Goal: Navigation & Orientation: Find specific page/section

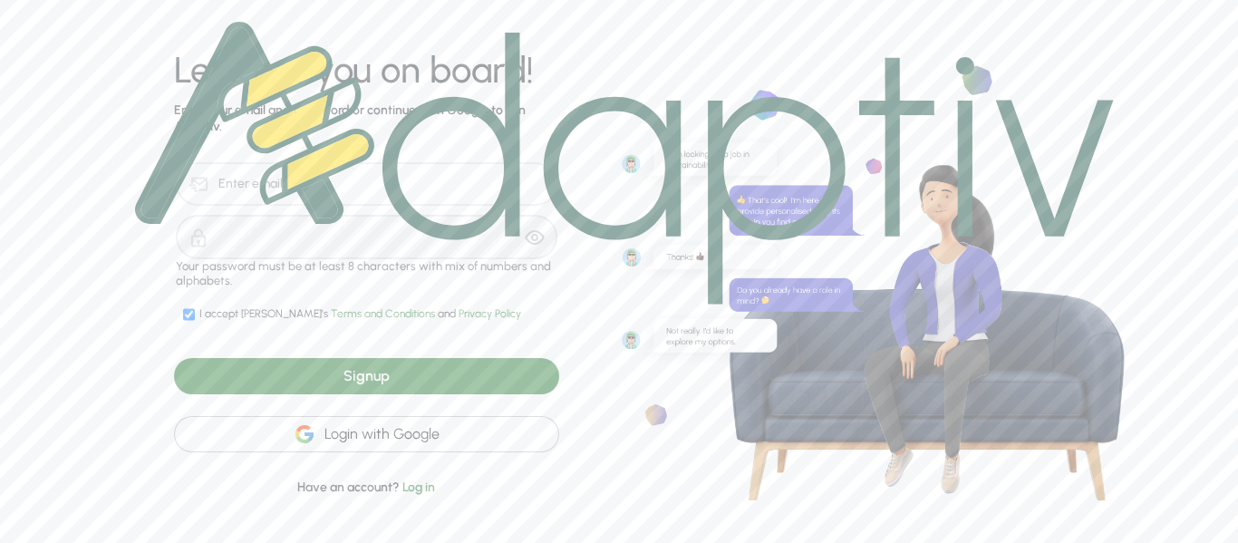
click at [248, 424] on div "Login with Google" at bounding box center [366, 434] width 385 height 36
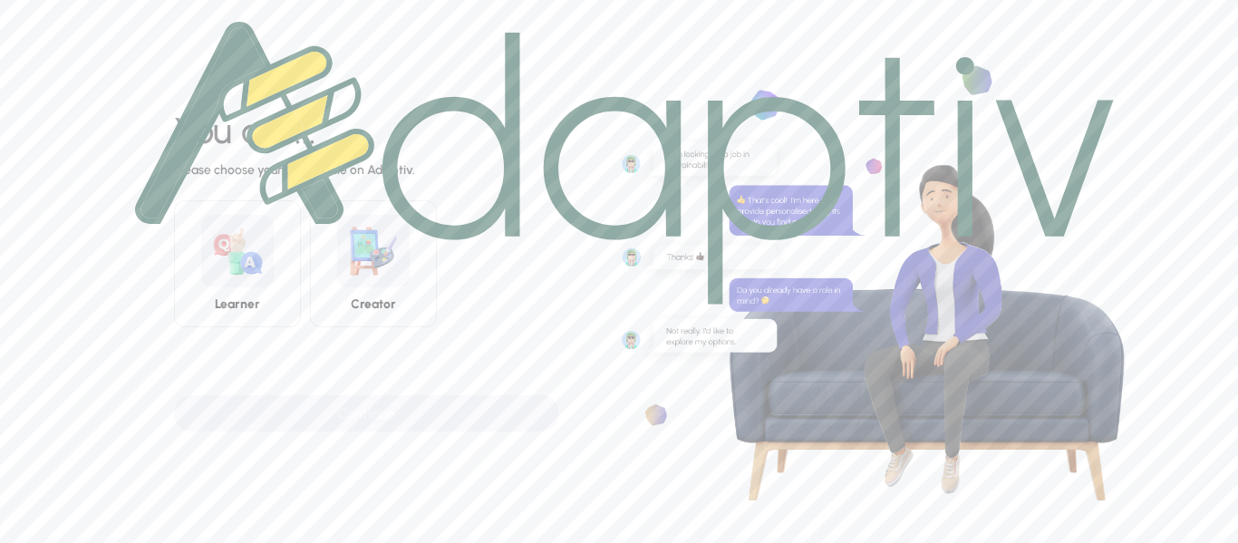
click at [284, 269] on img at bounding box center [624, 163] width 978 height 283
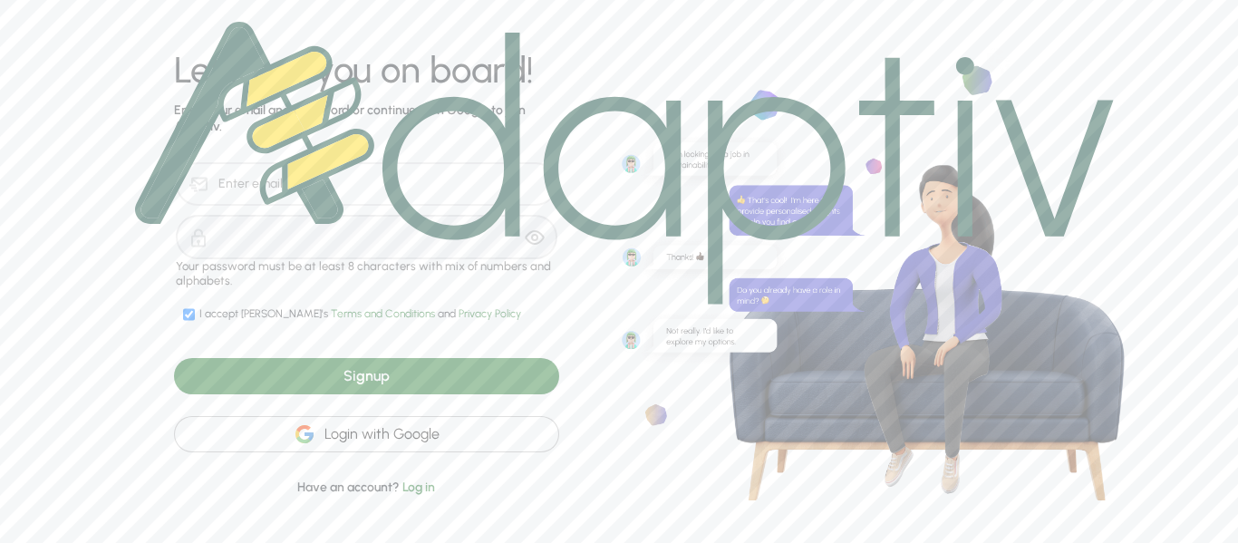
click at [422, 429] on div "Login with Google" at bounding box center [366, 434] width 385 height 36
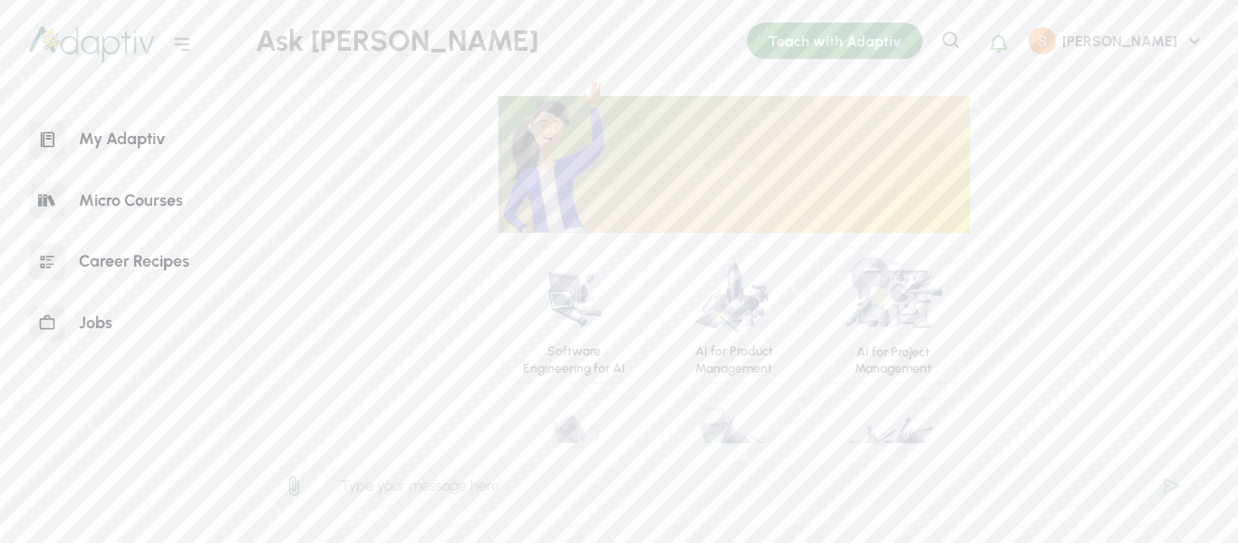
click at [135, 265] on div "Career Recipes" at bounding box center [134, 261] width 138 height 39
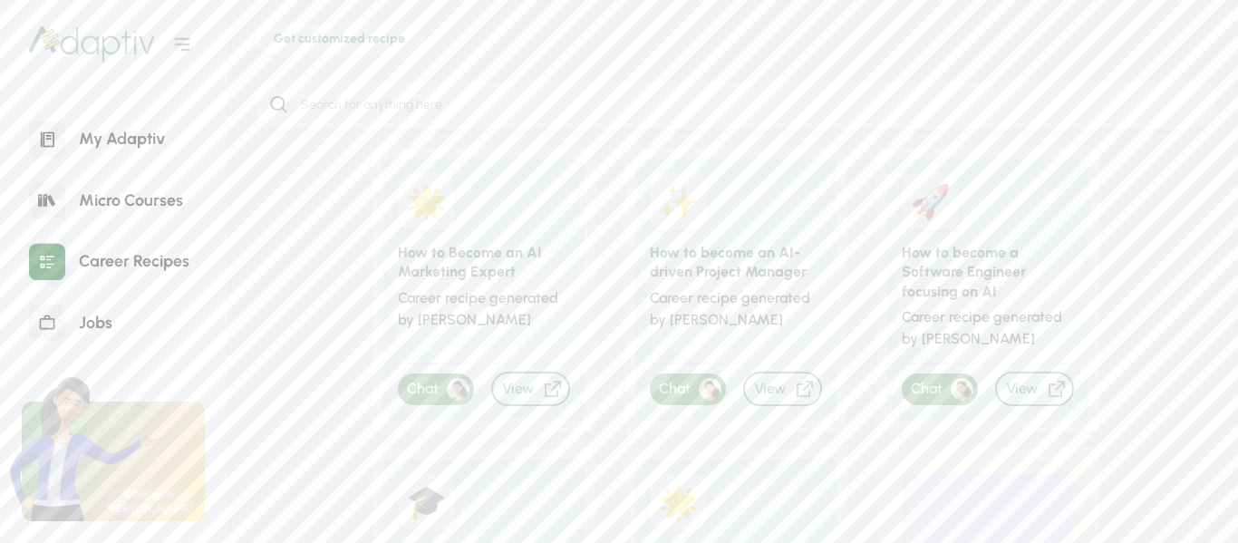
scroll to position [272, 0]
